Goal: Information Seeking & Learning: Check status

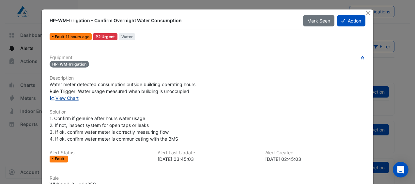
click at [74, 95] on link "View Chart" at bounding box center [64, 98] width 29 height 6
click at [366, 10] on button "Close" at bounding box center [368, 12] width 7 height 7
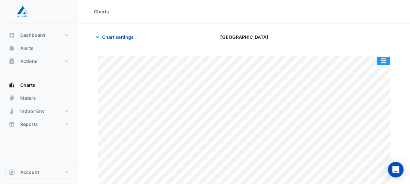
click at [380, 58] on button "button" at bounding box center [383, 61] width 13 height 8
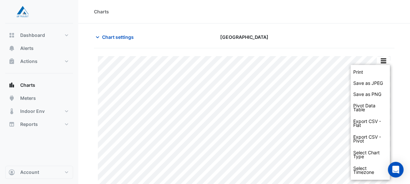
click at [378, 33] on div at bounding box center [346, 36] width 103 height 11
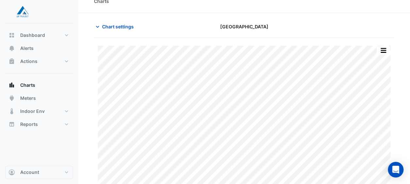
scroll to position [24, 0]
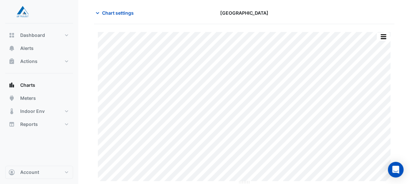
click at [117, 6] on section "Chart settings [GEOGRAPHIC_DATA] Print Save as JPEG Save as PNG Pivot Data Tabl…" at bounding box center [244, 91] width 332 height 185
click at [118, 10] on span "Chart settings" at bounding box center [118, 12] width 32 height 7
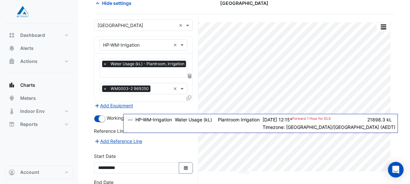
scroll to position [0, 0]
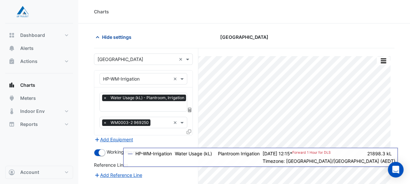
click at [104, 34] on span "Hide settings" at bounding box center [116, 37] width 29 height 7
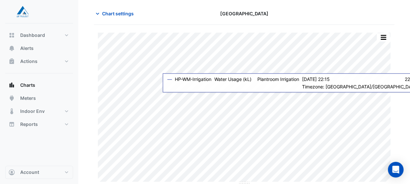
scroll to position [24, 0]
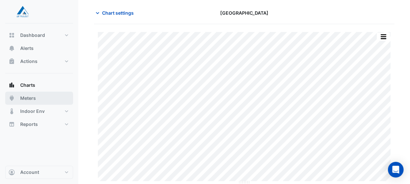
click at [35, 98] on span "Meters" at bounding box center [28, 98] width 16 height 7
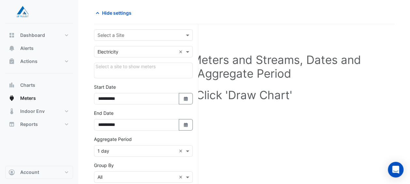
click at [142, 37] on input "text" at bounding box center [137, 35] width 79 height 7
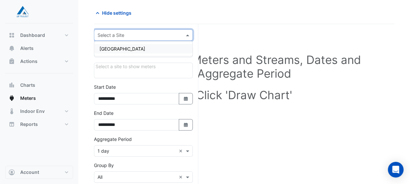
click at [142, 37] on input "text" at bounding box center [137, 35] width 79 height 7
click at [139, 46] on span "[GEOGRAPHIC_DATA]" at bounding box center [122, 49] width 46 height 6
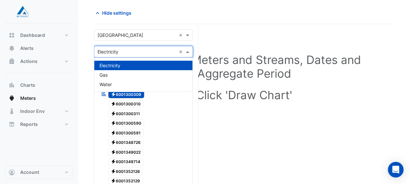
click at [145, 51] on input "text" at bounding box center [137, 52] width 79 height 7
click at [114, 82] on div "Water" at bounding box center [143, 84] width 98 height 9
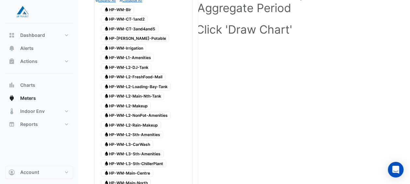
scroll to position [89, 0]
click at [128, 47] on span "Water HP-WM-Irrigation" at bounding box center [123, 48] width 45 height 8
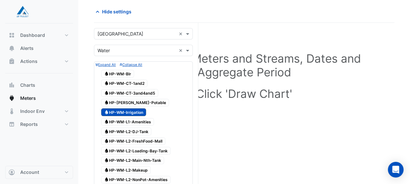
scroll to position [24, 0]
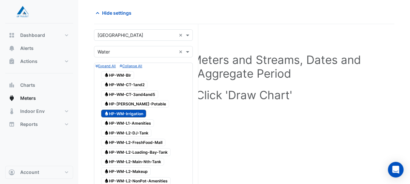
click at [127, 110] on span "Water HP-WM-Irrigation" at bounding box center [123, 114] width 45 height 8
drag, startPoint x: 127, startPoint y: 113, endPoint x: 147, endPoint y: 110, distance: 20.4
click at [153, 110] on div "Water HP-WM-Irrigation" at bounding box center [144, 113] width 96 height 9
click at [134, 111] on span "Water HP-WM-Irrigation" at bounding box center [123, 114] width 45 height 8
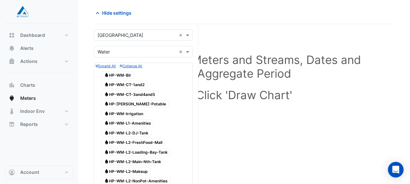
click at [134, 111] on span "Water HP-WM-Irrigation" at bounding box center [123, 114] width 45 height 8
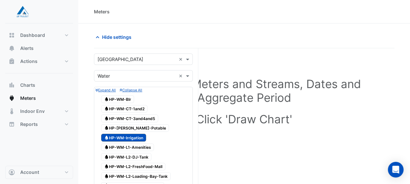
scroll to position [0, 0]
click at [31, 82] on span "Charts" at bounding box center [27, 85] width 15 height 7
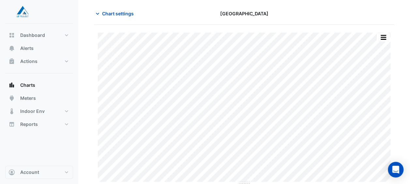
scroll to position [24, 0]
